Goal: Task Accomplishment & Management: Use online tool/utility

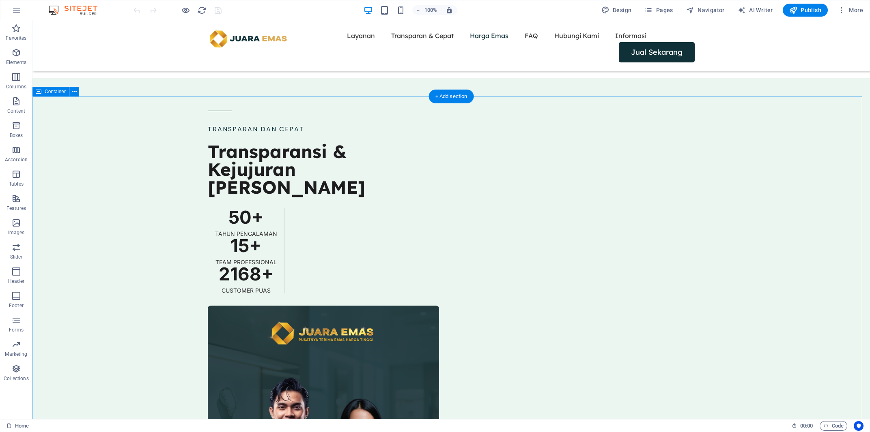
scroll to position [977, 0]
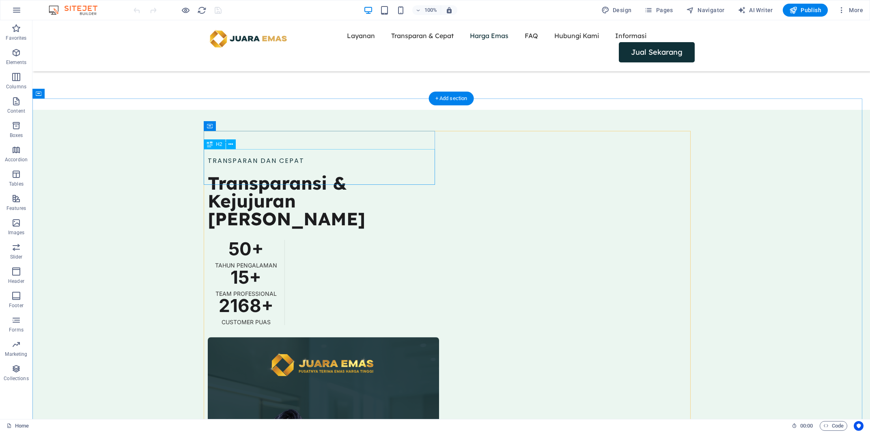
click at [329, 174] on div "Transparansi & Kejujuran [PERSON_NAME]" at bounding box center [323, 201] width 231 height 54
click at [322, 174] on div "Transparansi & Kejujuran [PERSON_NAME]" at bounding box center [323, 201] width 231 height 54
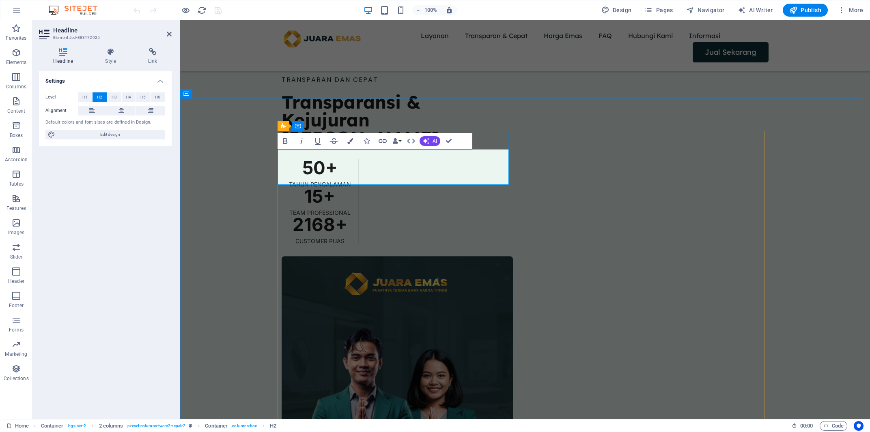
scroll to position [896, 0]
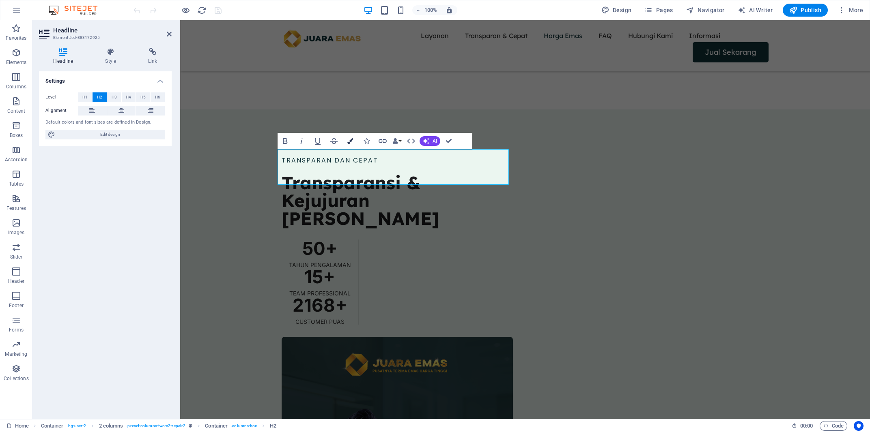
click at [348, 140] on icon "button" at bounding box center [350, 141] width 6 height 6
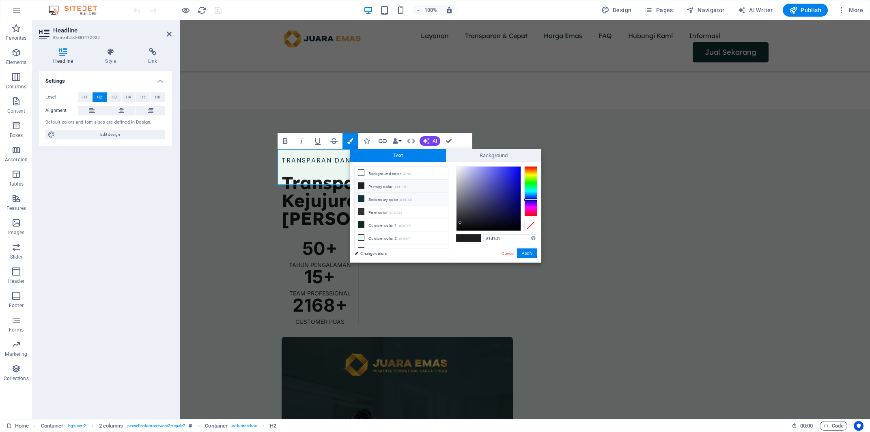
click at [381, 199] on li "Secondary color #103138" at bounding box center [401, 199] width 93 height 13
type input "#103138"
click at [524, 253] on button "Apply" at bounding box center [527, 254] width 20 height 10
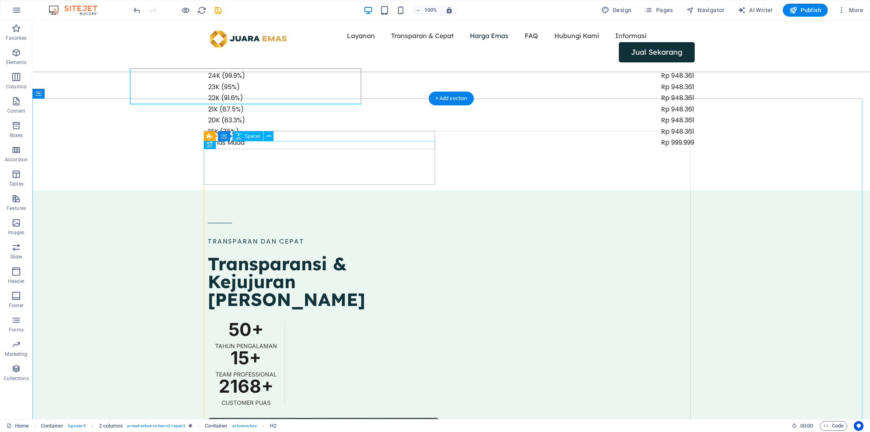
scroll to position [977, 0]
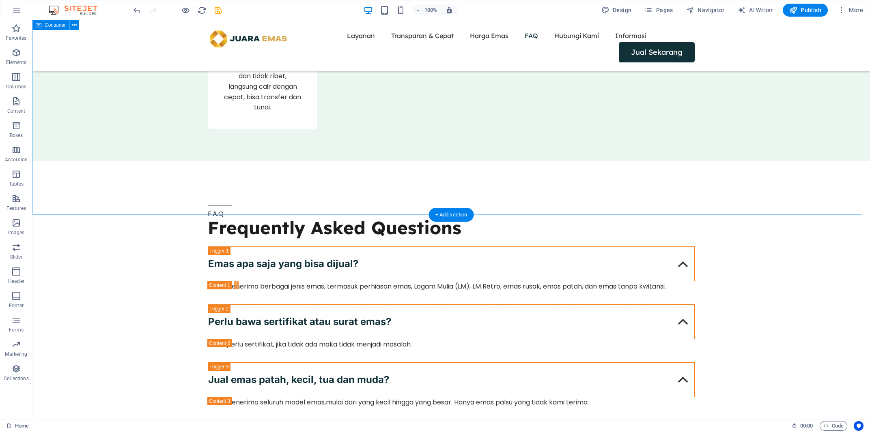
scroll to position [2210, 0]
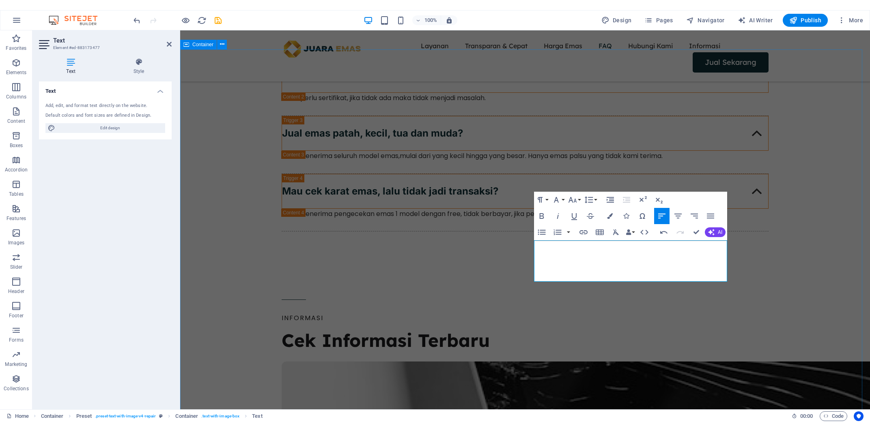
scroll to position [2201, 0]
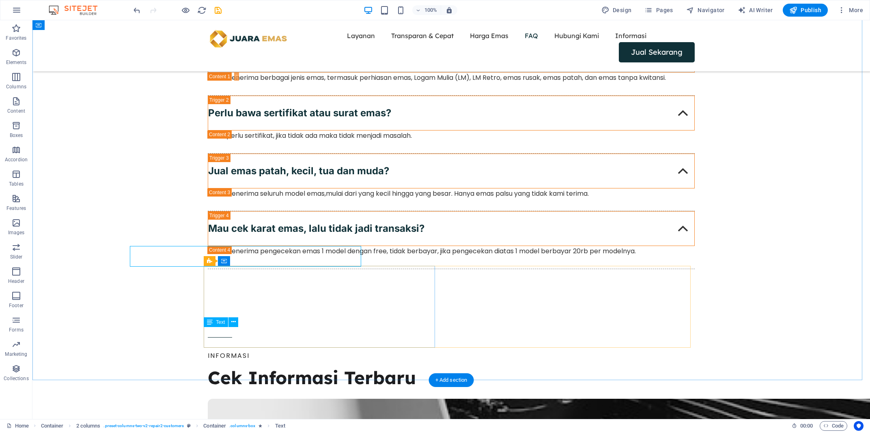
scroll to position [2282, 0]
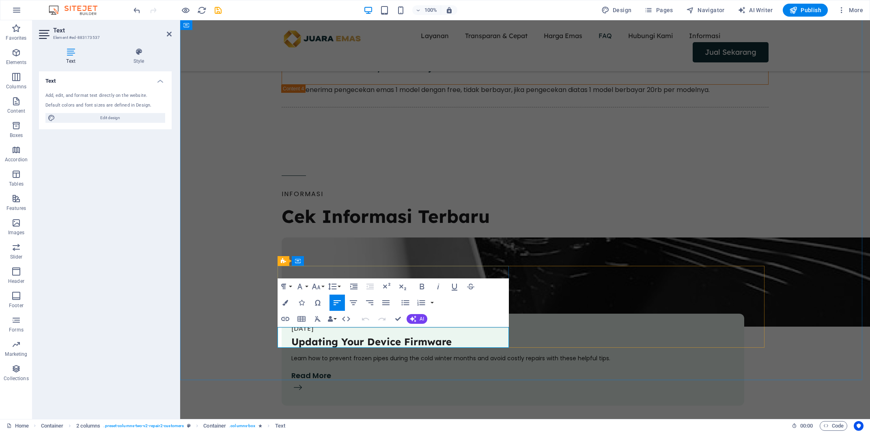
scroll to position [2201, 0]
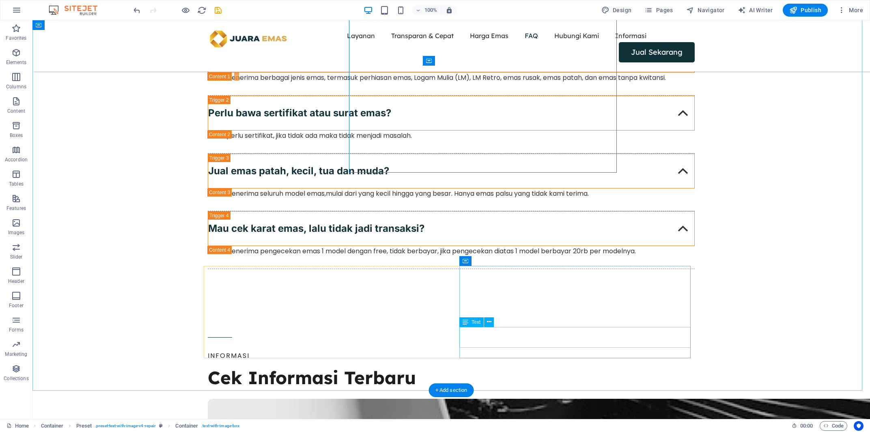
scroll to position [2282, 0]
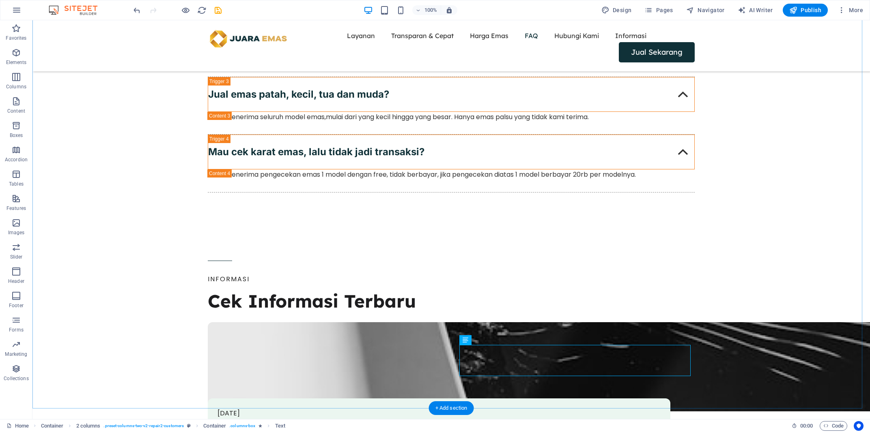
scroll to position [2282, 0]
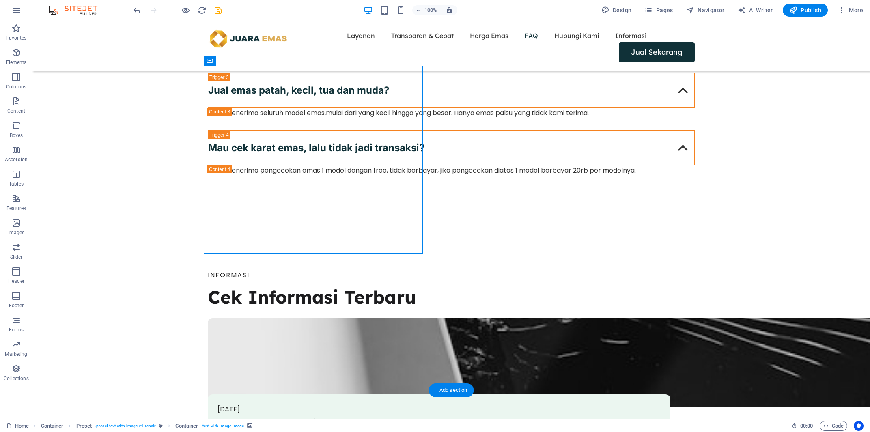
select select "px"
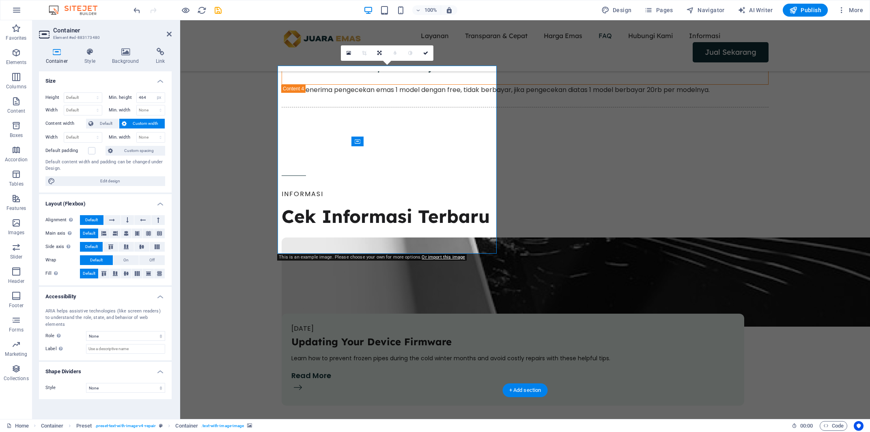
scroll to position [2201, 0]
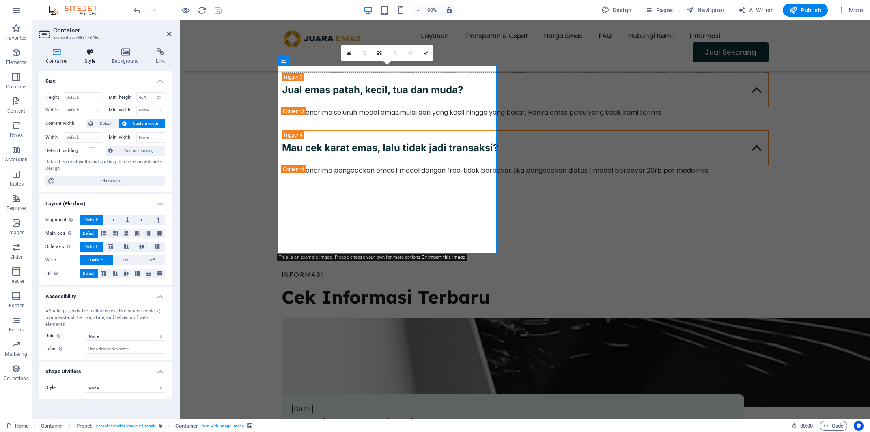
click at [93, 63] on h4 "Style" at bounding box center [92, 56] width 28 height 17
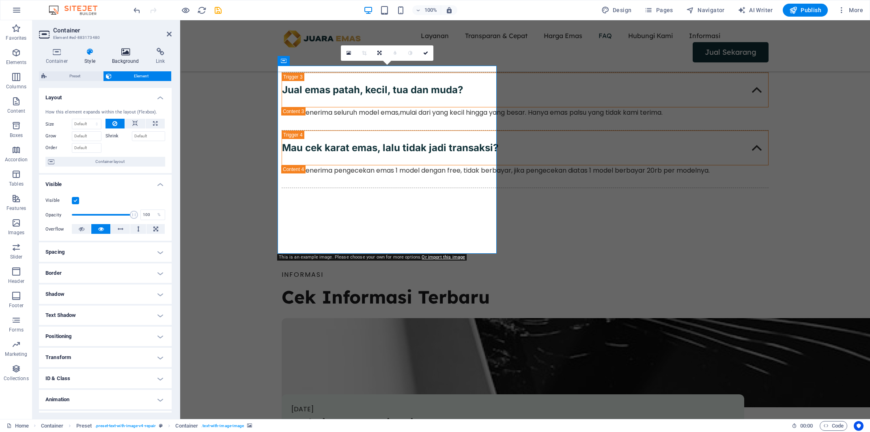
click at [125, 56] on icon at bounding box center [125, 52] width 41 height 8
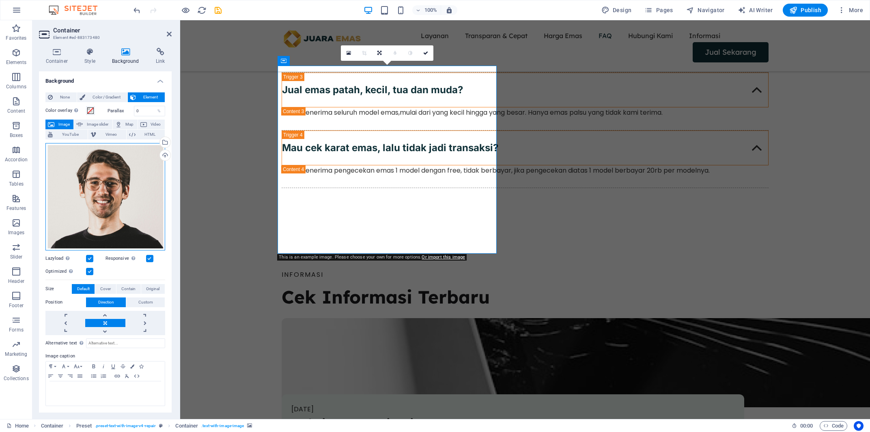
click at [136, 211] on div "Drag files here, click to choose files or select files from Files or our free s…" at bounding box center [105, 196] width 120 height 107
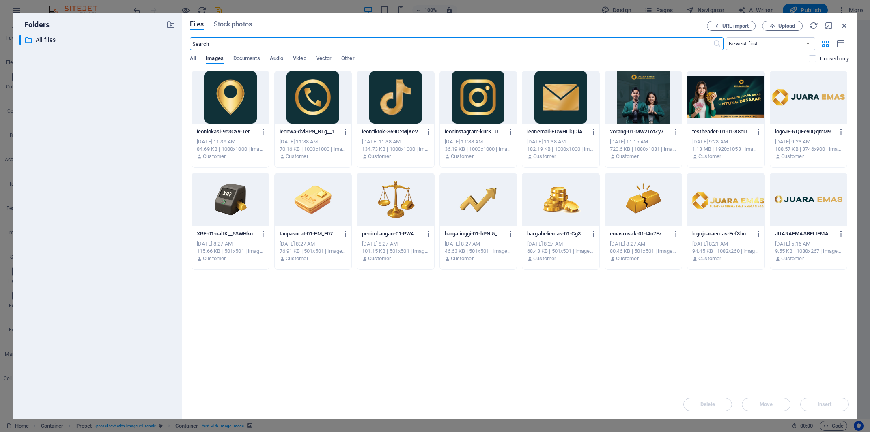
scroll to position [2129, 0]
click at [780, 27] on span "Upload" at bounding box center [786, 26] width 17 height 5
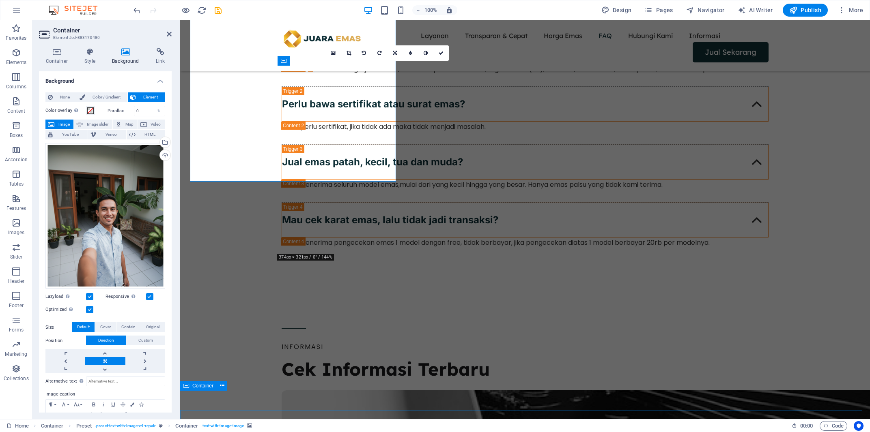
scroll to position [2201, 0]
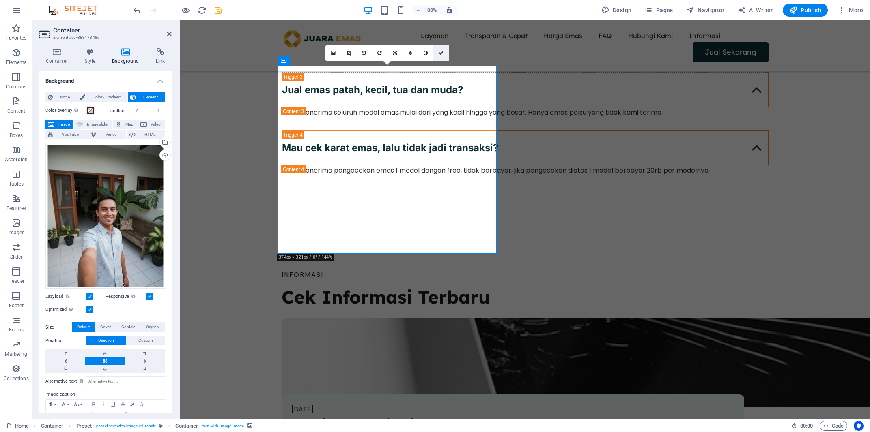
click at [443, 54] on icon at bounding box center [441, 53] width 5 height 5
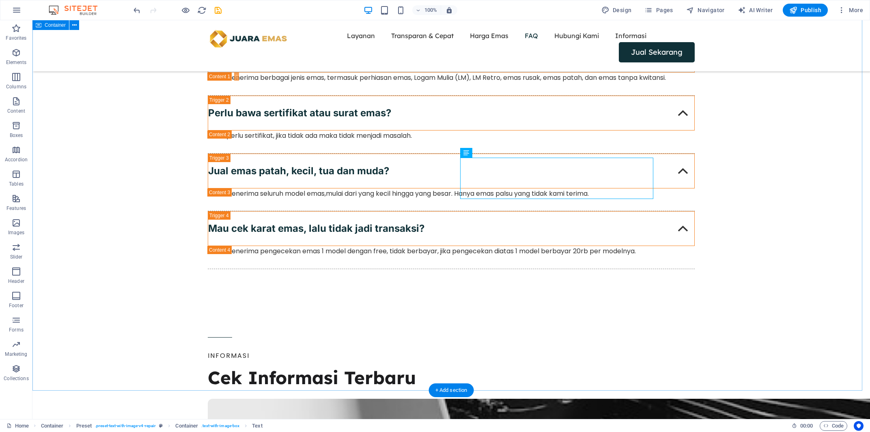
scroll to position [2282, 0]
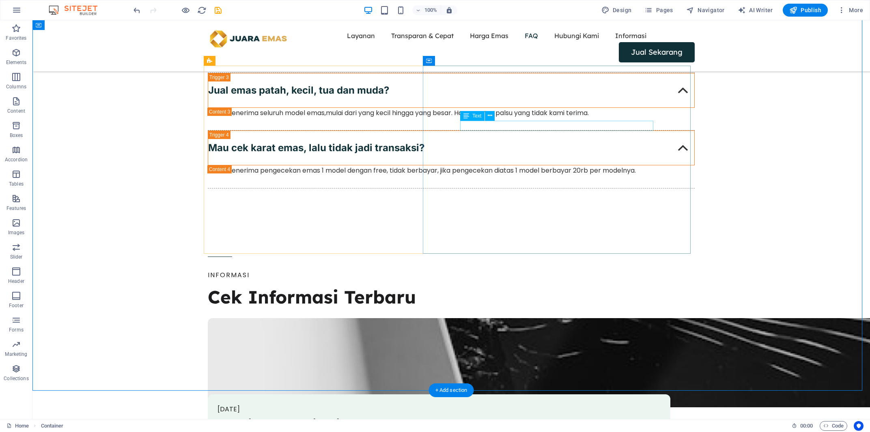
click at [490, 116] on icon at bounding box center [490, 116] width 4 height 9
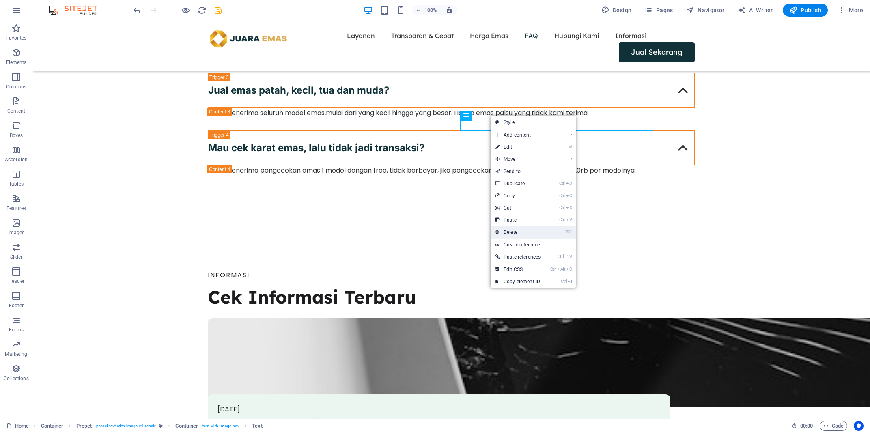
click at [522, 230] on link "⌦ Delete" at bounding box center [517, 232] width 55 height 12
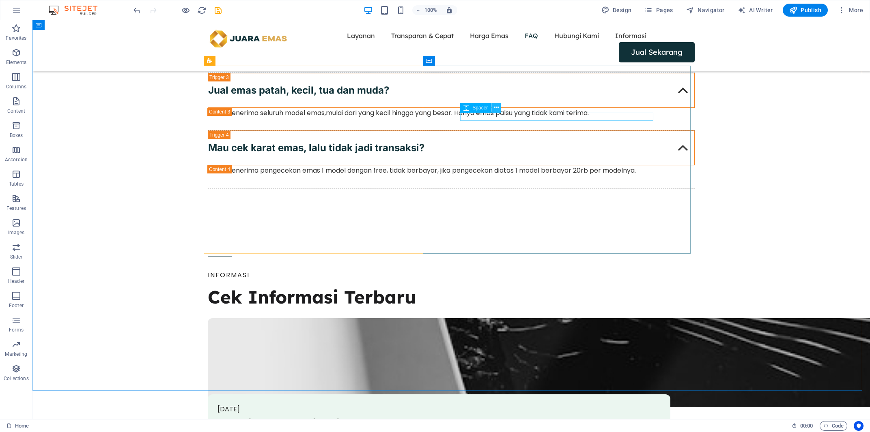
click at [498, 108] on icon at bounding box center [496, 107] width 4 height 9
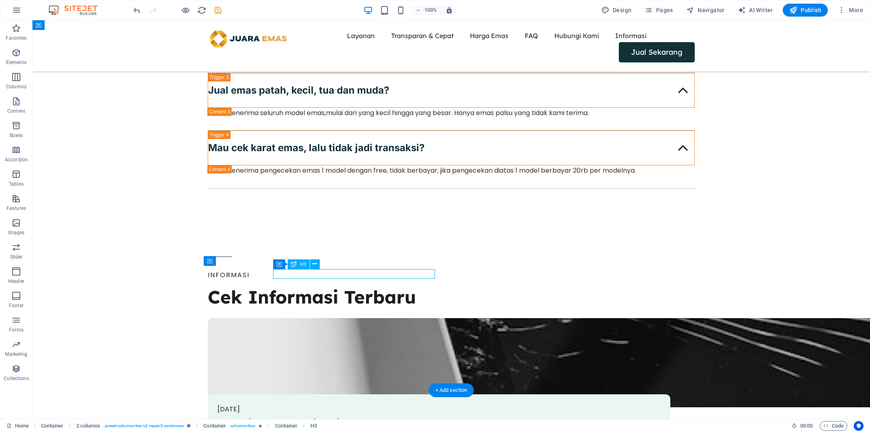
click at [303, 285] on icon at bounding box center [303, 282] width 4 height 9
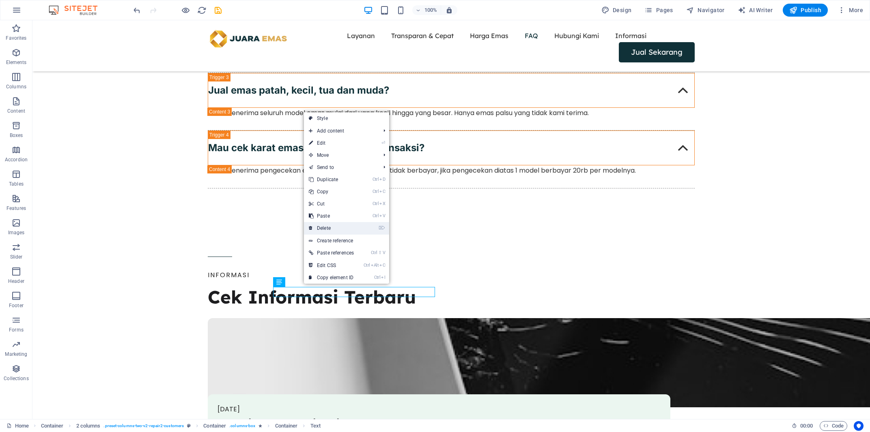
click at [331, 232] on link "⌦ Delete" at bounding box center [331, 228] width 55 height 12
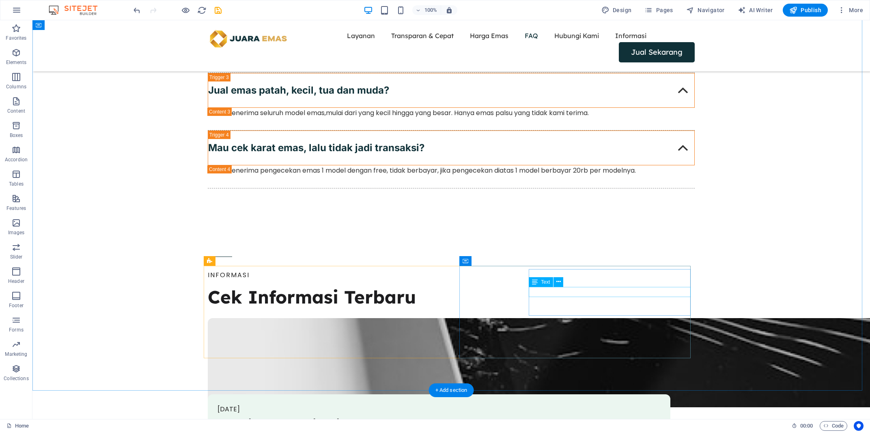
click at [561, 284] on button at bounding box center [558, 282] width 10 height 10
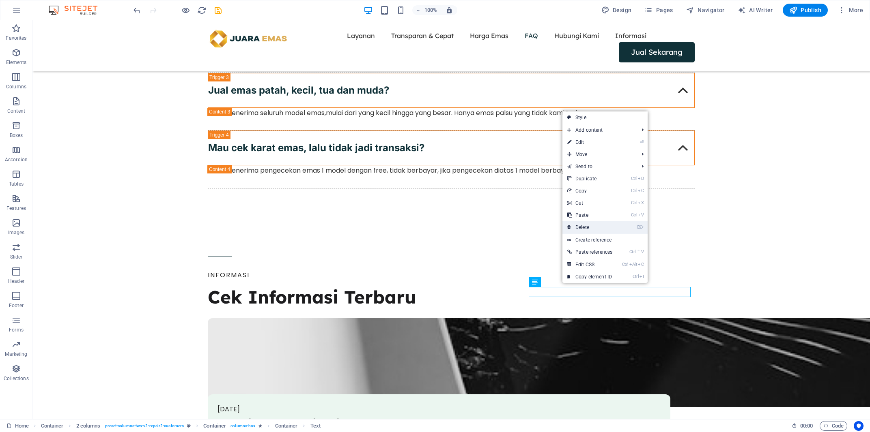
click at [581, 229] on link "⌦ Delete" at bounding box center [589, 227] width 55 height 12
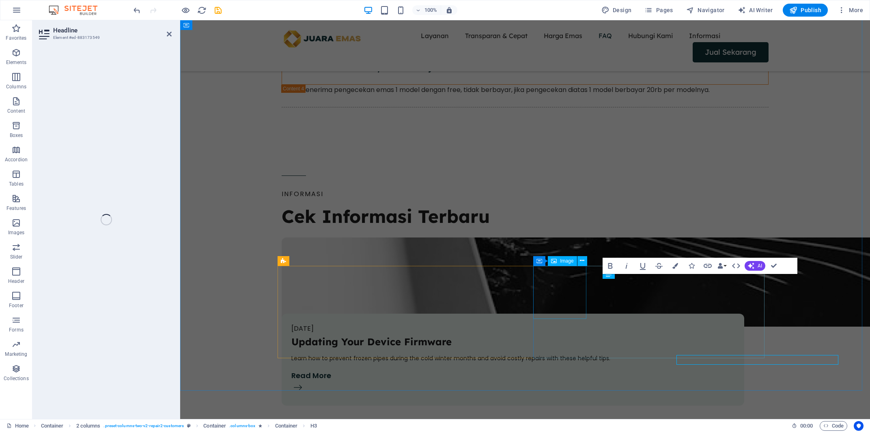
scroll to position [2201, 0]
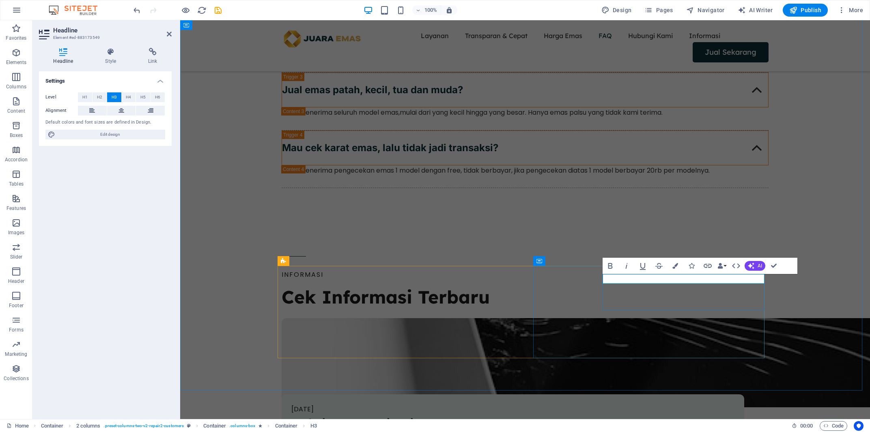
drag, startPoint x: 772, startPoint y: 267, endPoint x: 680, endPoint y: 259, distance: 92.4
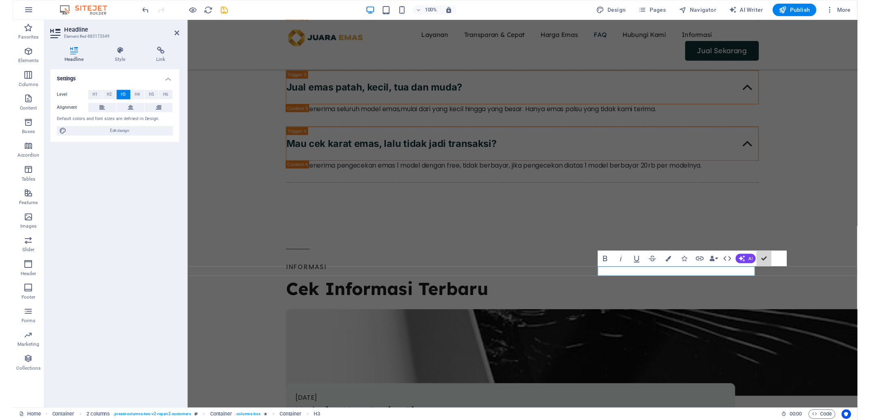
scroll to position [2282, 0]
